Goal: Task Accomplishment & Management: Manage account settings

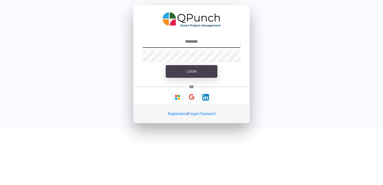
type input "**********"
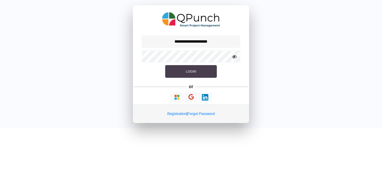
click at [194, 70] on span "Login" at bounding box center [191, 72] width 10 height 4
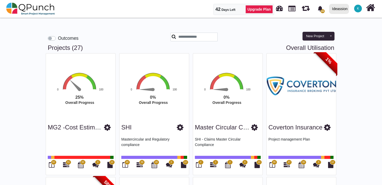
click at [359, 9] on span "K" at bounding box center [358, 8] width 2 height 3
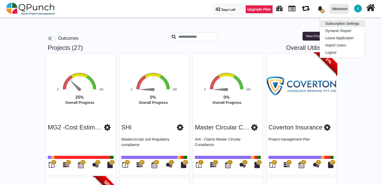
click at [339, 25] on link "Subscription Settings" at bounding box center [342, 23] width 45 height 7
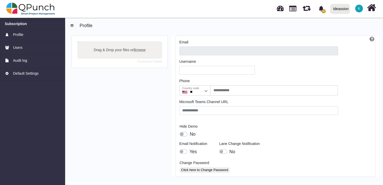
type input "**********"
type input "*******"
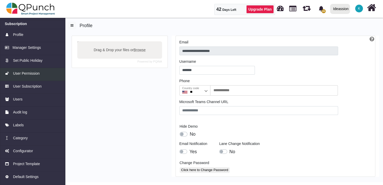
click at [21, 75] on span "User Permission" at bounding box center [26, 73] width 27 height 5
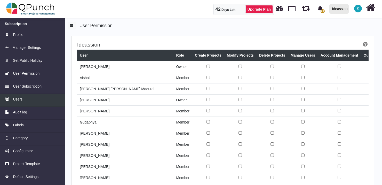
click at [19, 97] on span "Users" at bounding box center [18, 99] width 10 height 5
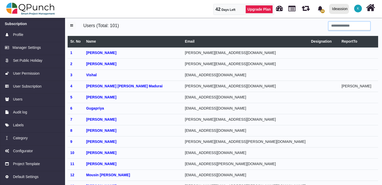
click at [337, 25] on input "search" at bounding box center [350, 26] width 42 height 9
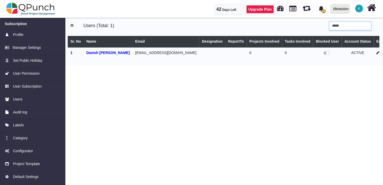
type input "*****"
click at [331, 50] on label at bounding box center [331, 50] width 0 height 0
click at [152, 27] on h5 "Users (Total: 1)" at bounding box center [154, 25] width 142 height 7
click at [358, 12] on span "K" at bounding box center [359, 9] width 8 height 8
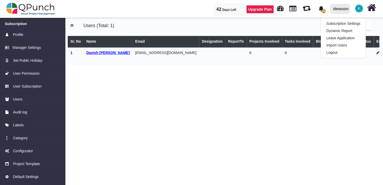
click at [105, 52] on b "Danish [PERSON_NAME]" at bounding box center [107, 53] width 43 height 4
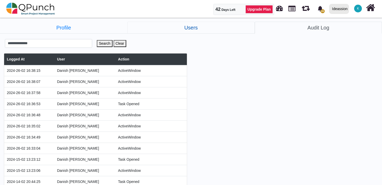
click at [212, 27] on link "Users" at bounding box center [190, 28] width 127 height 12
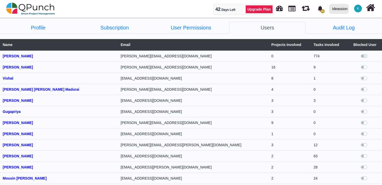
click at [359, 9] on span "K" at bounding box center [359, 9] width 8 height 8
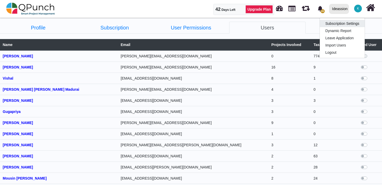
click at [332, 24] on link "Subscription Settings" at bounding box center [342, 23] width 45 height 7
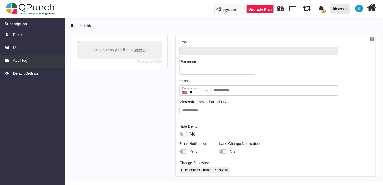
type input "**********"
type input "*******"
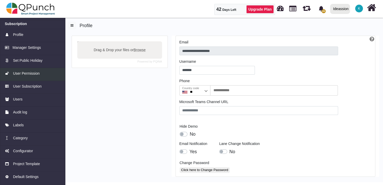
click at [26, 73] on span "User Permission" at bounding box center [26, 73] width 27 height 5
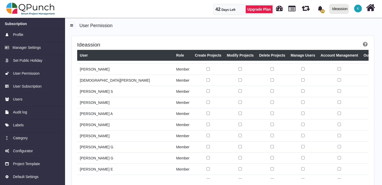
scroll to position [719, 0]
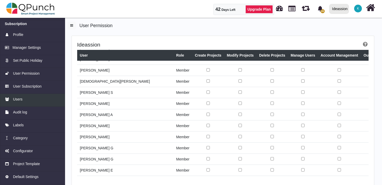
click at [15, 99] on span "Users" at bounding box center [18, 99] width 10 height 5
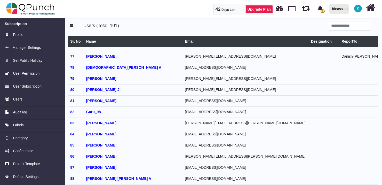
scroll to position [841, 29]
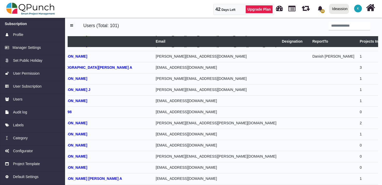
select select
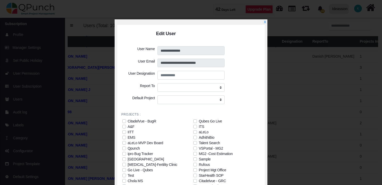
scroll to position [34, 0]
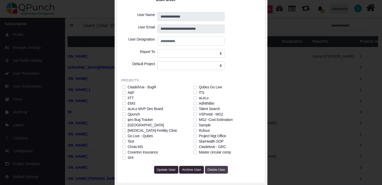
click at [216, 170] on span "Delete User" at bounding box center [217, 170] width 18 height 4
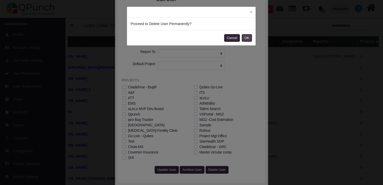
click at [245, 37] on button "OK" at bounding box center [247, 38] width 10 height 8
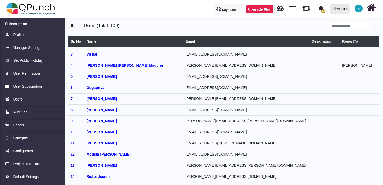
scroll to position [0, 0]
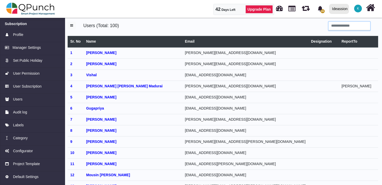
click at [336, 28] on input "search" at bounding box center [350, 26] width 42 height 9
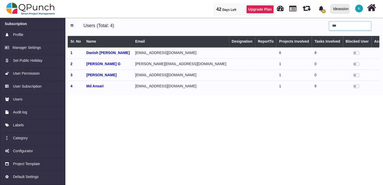
type input "***"
select select
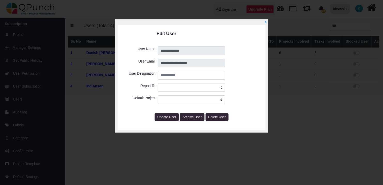
select select
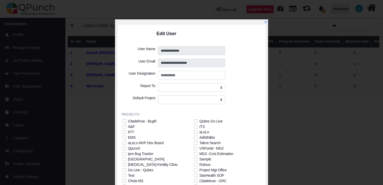
scroll to position [34, 0]
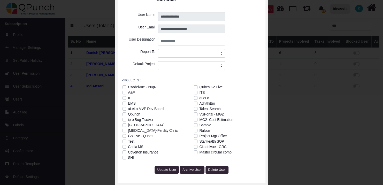
click at [199, 109] on label "Talent Search" at bounding box center [209, 108] width 21 height 5
click at [199, 97] on label "aLeLo" at bounding box center [204, 97] width 10 height 5
click at [199, 92] on label "ITS" at bounding box center [201, 92] width 5 height 5
click at [128, 97] on label "IITT" at bounding box center [131, 97] width 6 height 5
click at [128, 110] on label "aLeLo MVP Dev Board" at bounding box center [146, 108] width 36 height 5
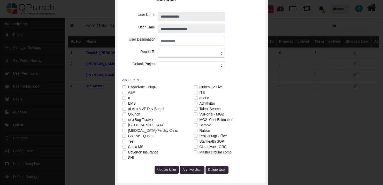
click at [128, 112] on label "Qpunch" at bounding box center [134, 114] width 12 height 5
click at [164, 170] on span "Update User" at bounding box center [166, 170] width 19 height 4
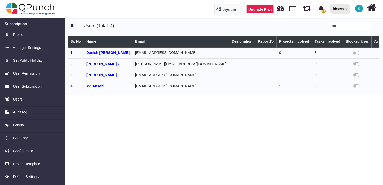
select select
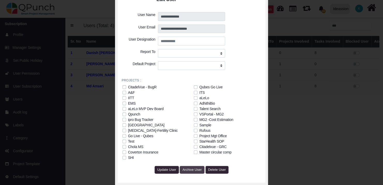
click at [194, 171] on span "Archive User" at bounding box center [191, 170] width 19 height 4
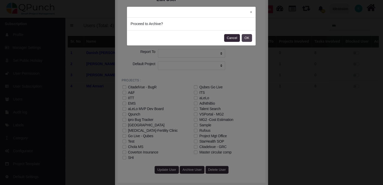
click at [245, 38] on button "OK" at bounding box center [247, 38] width 10 height 8
